Goal: Information Seeking & Learning: Learn about a topic

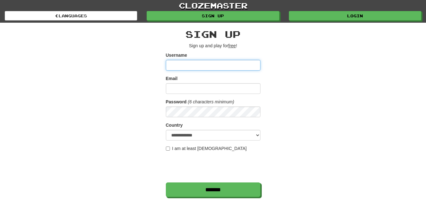
scroll to position [63, 0]
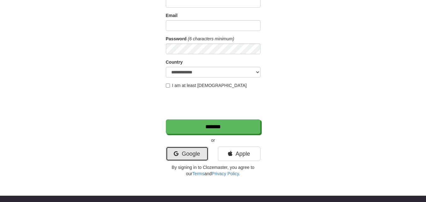
click at [175, 150] on link "Google" at bounding box center [187, 154] width 43 height 15
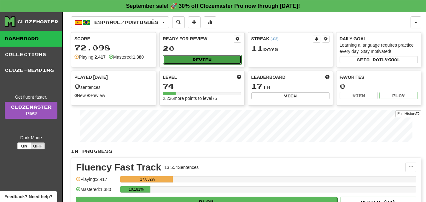
click at [176, 62] on button "Review" at bounding box center [202, 59] width 78 height 9
select select "**"
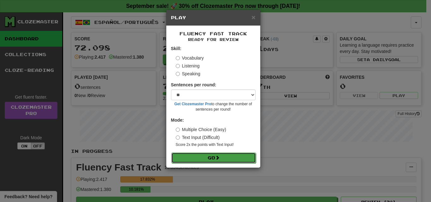
click at [188, 157] on button "Go" at bounding box center [213, 158] width 85 height 11
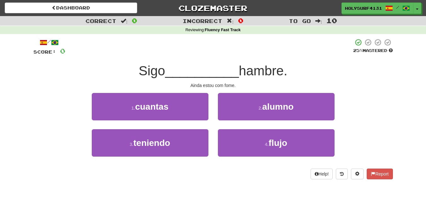
click at [70, 165] on div "3 . teniendo 4 . flujo" at bounding box center [213, 147] width 379 height 36
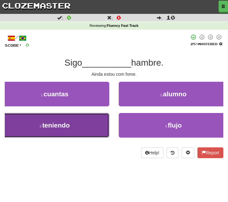
click at [64, 128] on span "teniendo" at bounding box center [56, 124] width 28 height 7
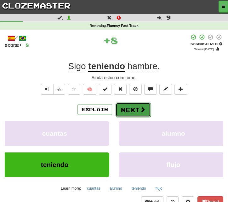
click at [129, 108] on button "Next" at bounding box center [133, 110] width 35 height 15
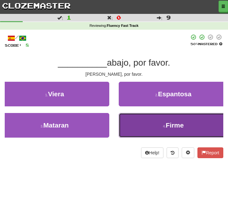
click at [138, 121] on button "4 . Firme" at bounding box center [174, 125] width 110 height 25
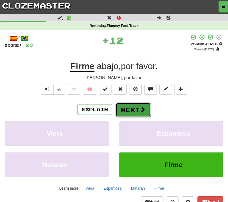
click at [131, 108] on button "Next" at bounding box center [133, 110] width 35 height 15
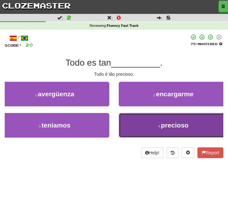
click at [135, 125] on button "4 . precioso" at bounding box center [174, 125] width 110 height 25
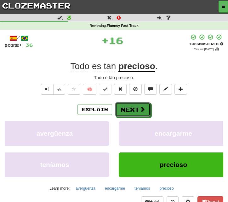
click at [128, 102] on div "Explain Next" at bounding box center [114, 109] width 219 height 15
click at [129, 110] on button "Next" at bounding box center [133, 110] width 35 height 15
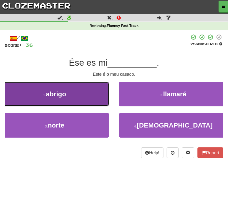
click at [86, 99] on button "1 . abrigo" at bounding box center [55, 94] width 110 height 25
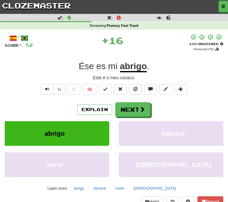
click at [127, 101] on div "/ Score: 52 + 16 100 % Mastered Review: 2026-03-17 Ése es mi abrigo . Este é o …" at bounding box center [114, 125] width 219 height 183
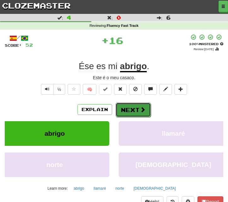
click at [129, 107] on button "Next" at bounding box center [133, 110] width 35 height 15
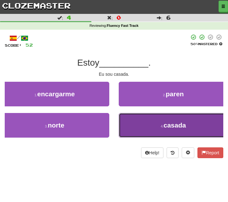
click at [141, 120] on button "4 . casada" at bounding box center [174, 125] width 110 height 25
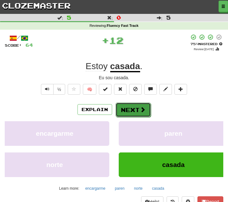
click at [133, 107] on button "Next" at bounding box center [133, 110] width 35 height 15
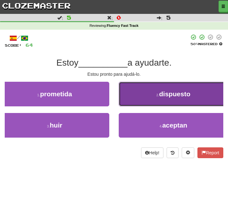
click at [135, 104] on button "2 . dispuesto" at bounding box center [174, 94] width 110 height 25
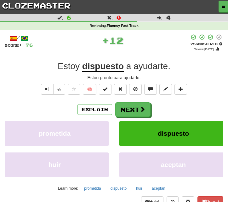
click at [125, 102] on div "Explain Next" at bounding box center [114, 109] width 219 height 15
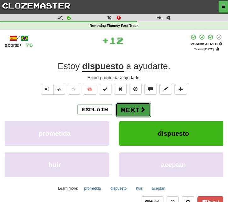
click at [130, 108] on button "Next" at bounding box center [133, 110] width 35 height 15
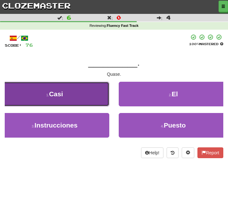
click at [74, 99] on button "1 . Casi" at bounding box center [55, 94] width 110 height 25
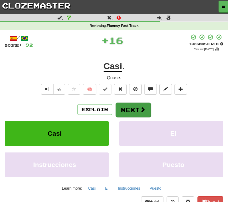
drag, startPoint x: 121, startPoint y: 102, endPoint x: 127, endPoint y: 104, distance: 6.8
click at [122, 102] on div "/ Score: 92 + 16 100 % Mastered Review: 2026-03-17 Casi . Quase. ½ 🧠 Explain Ne…" at bounding box center [114, 125] width 219 height 183
click at [133, 106] on button "Next" at bounding box center [133, 110] width 35 height 15
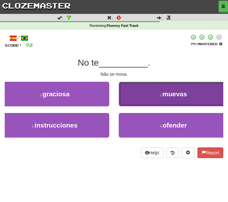
click at [141, 104] on button "2 . muevas" at bounding box center [174, 94] width 110 height 25
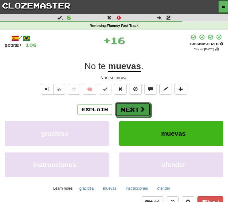
click at [141, 104] on button "Next" at bounding box center [133, 109] width 35 height 15
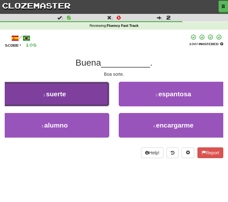
click at [75, 102] on button "1 . suerte" at bounding box center [55, 94] width 110 height 25
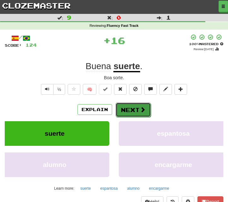
click at [133, 106] on button "Next" at bounding box center [133, 110] width 35 height 15
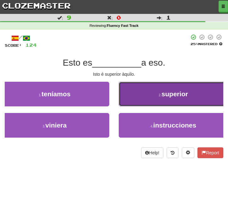
click at [131, 100] on button "2 . superior" at bounding box center [174, 94] width 110 height 25
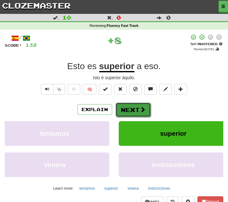
click at [129, 106] on button "Next" at bounding box center [133, 110] width 35 height 15
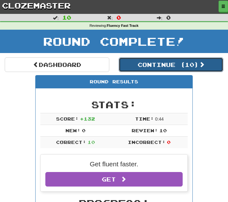
click at [138, 62] on button "Continue ( 10 )" at bounding box center [171, 64] width 105 height 15
